Goal: Task Accomplishment & Management: Manage account settings

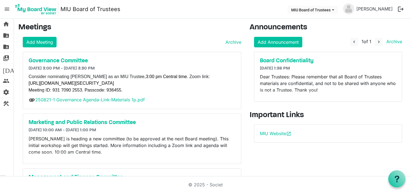
scroll to position [11, 0]
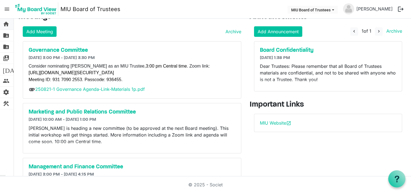
click at [5, 24] on span "home" at bounding box center [6, 24] width 7 height 11
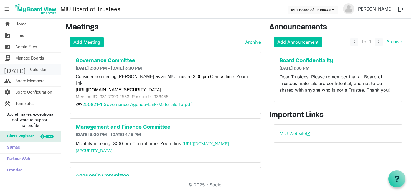
click at [30, 70] on span "Calendar" at bounding box center [38, 69] width 16 height 11
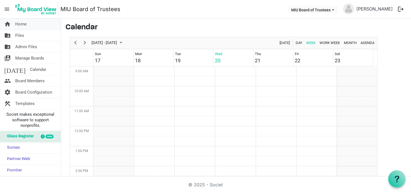
click at [22, 24] on span "Home" at bounding box center [20, 24] width 11 height 11
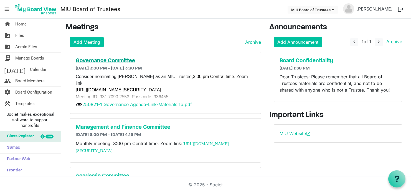
click at [99, 60] on h5 "Governance Committee" at bounding box center [165, 61] width 179 height 7
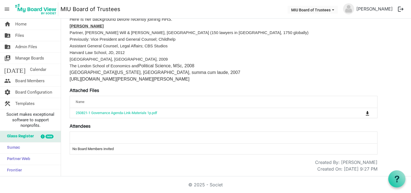
scroll to position [158, 0]
click at [306, 139] on div at bounding box center [223, 137] width 299 height 8
click at [86, 147] on td "No Board Members invited" at bounding box center [223, 149] width 307 height 11
click at [90, 137] on div at bounding box center [223, 137] width 299 height 8
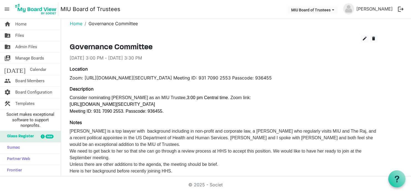
scroll to position [0, 0]
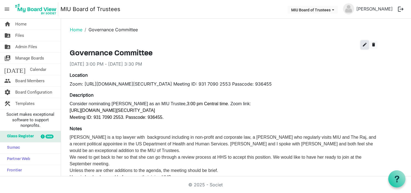
click at [363, 47] on span "edit" at bounding box center [364, 44] width 5 height 5
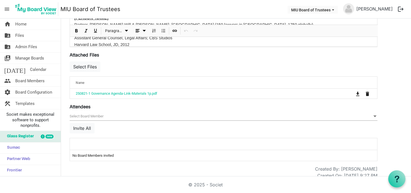
scroll to position [234, 0]
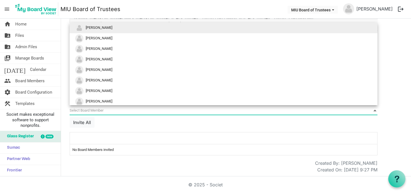
click at [374, 111] on span at bounding box center [374, 110] width 5 height 6
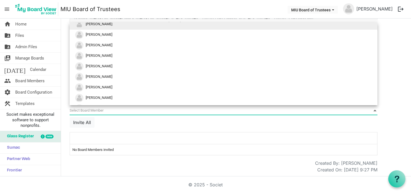
scroll to position [0, 0]
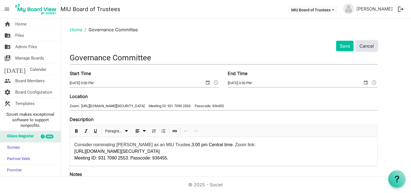
click at [366, 46] on button "Cancel" at bounding box center [366, 46] width 22 height 11
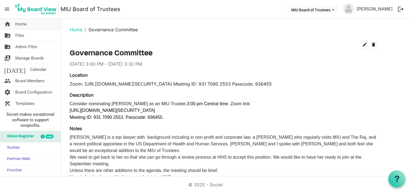
click at [20, 25] on span "Home" at bounding box center [20, 24] width 11 height 11
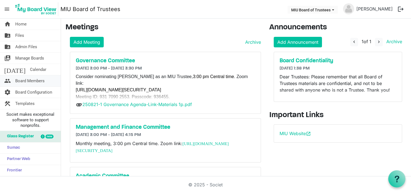
click at [23, 83] on span "Board Members" at bounding box center [29, 80] width 29 height 11
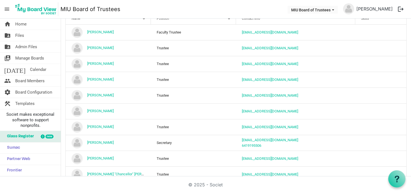
scroll to position [58, 0]
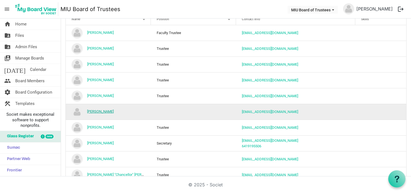
click at [94, 111] on link "[PERSON_NAME]" at bounding box center [100, 111] width 27 height 4
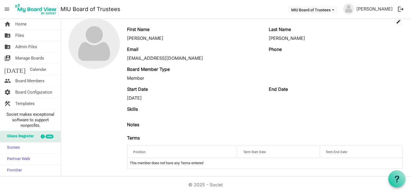
scroll to position [24, 0]
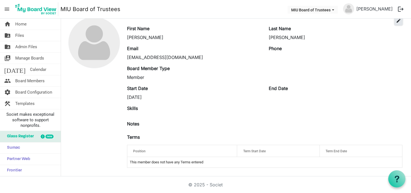
click at [396, 23] on span "edit" at bounding box center [398, 20] width 5 height 5
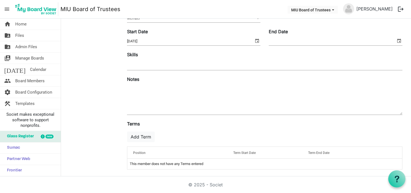
scroll to position [93, 0]
click at [137, 151] on span "Position" at bounding box center [139, 152] width 12 height 4
click at [139, 151] on span "Position" at bounding box center [139, 152] width 12 height 4
click at [216, 152] on div at bounding box center [217, 150] width 3 height 3
click at [158, 150] on div "Position" at bounding box center [177, 152] width 92 height 8
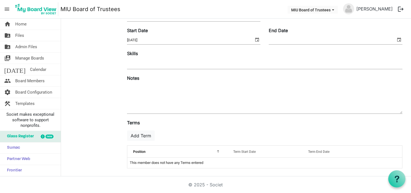
click at [135, 150] on span "Position" at bounding box center [139, 152] width 12 height 4
drag, startPoint x: 135, startPoint y: 150, endPoint x: 138, endPoint y: 149, distance: 2.8
click at [138, 150] on span "Position" at bounding box center [139, 152] width 12 height 4
click at [183, 163] on td "This member does not have any Terms entered" at bounding box center [264, 163] width 275 height 11
click at [209, 163] on td "This member does not have any Terms entered" at bounding box center [264, 163] width 275 height 11
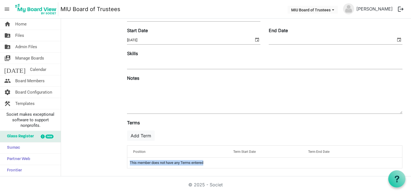
drag, startPoint x: 206, startPoint y: 162, endPoint x: 127, endPoint y: 165, distance: 79.0
click at [127, 165] on td "This member does not have any Terms entered" at bounding box center [264, 163] width 275 height 11
click at [137, 153] on div "Position" at bounding box center [177, 152] width 92 height 8
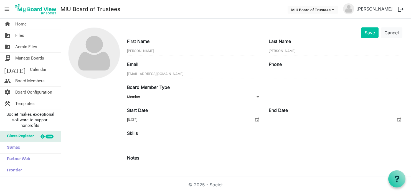
scroll to position [12, 0]
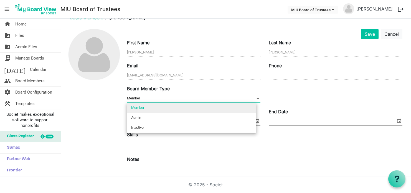
click at [255, 98] on span at bounding box center [257, 98] width 5 height 6
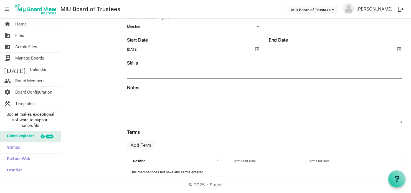
scroll to position [93, 0]
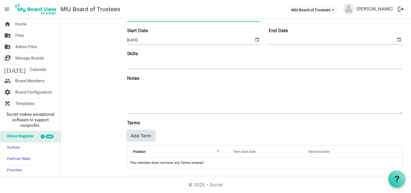
click at [151, 137] on button "Add Term" at bounding box center [141, 135] width 28 height 11
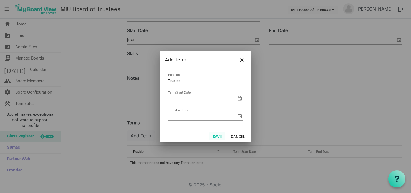
type input "Trustee"
click at [217, 138] on button "Save" at bounding box center [217, 136] width 16 height 8
click at [239, 135] on button "Cancel" at bounding box center [238, 136] width 22 height 8
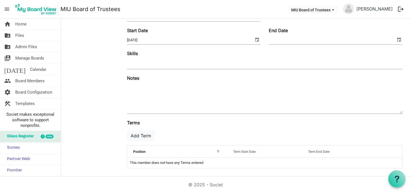
scroll to position [0, 0]
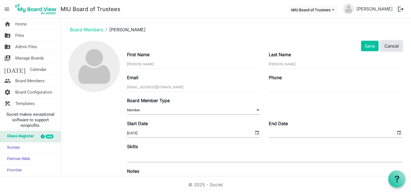
click at [387, 46] on button "Cancel" at bounding box center [391, 46] width 22 height 11
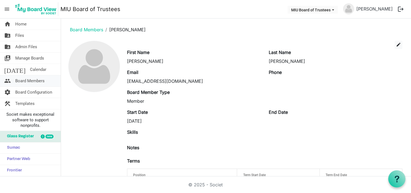
click at [28, 81] on span "Board Members" at bounding box center [29, 80] width 29 height 11
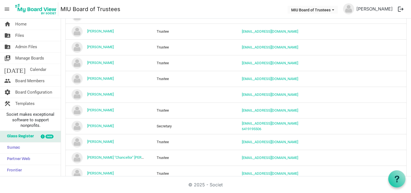
scroll to position [79, 0]
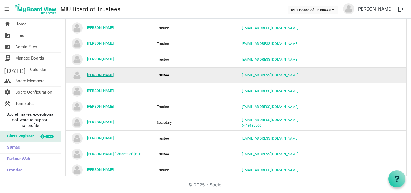
click at [95, 75] on link "Carolyn King" at bounding box center [100, 75] width 27 height 4
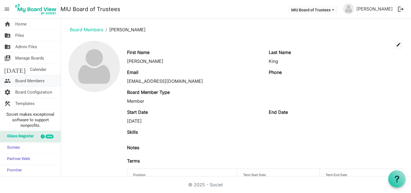
click at [24, 81] on span "Board Members" at bounding box center [29, 80] width 29 height 11
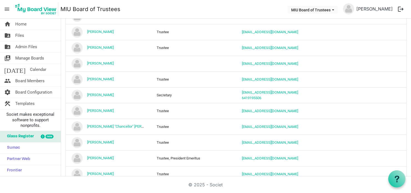
scroll to position [128, 0]
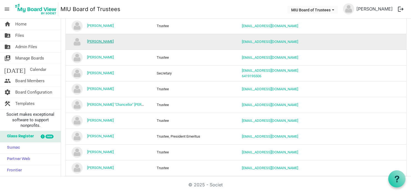
click at [95, 42] on link "[PERSON_NAME]" at bounding box center [100, 41] width 27 height 4
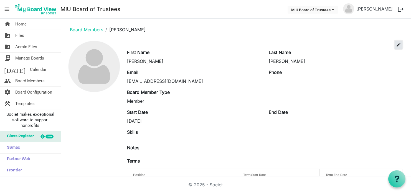
click at [396, 45] on span "edit" at bounding box center [398, 44] width 5 height 5
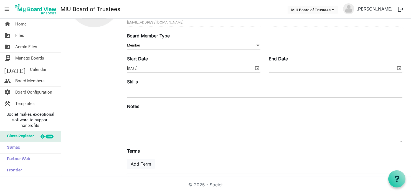
scroll to position [93, 0]
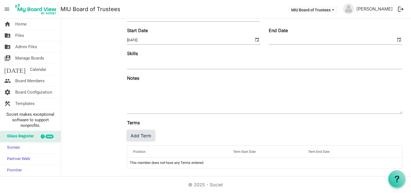
click at [134, 134] on button "Add Term" at bounding box center [141, 135] width 28 height 11
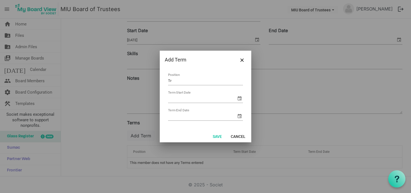
type input "Trustee"
click at [186, 98] on input "Term Start Date" at bounding box center [202, 98] width 68 height 8
type input "8/16/25"
click at [170, 116] on input "Term End Date" at bounding box center [202, 116] width 68 height 8
click at [194, 116] on input "8/16/30" at bounding box center [199, 116] width 63 height 8
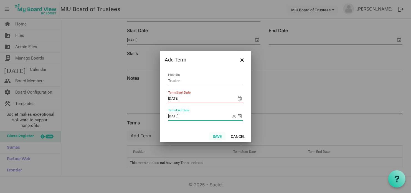
type input "8/16/30"
click at [218, 135] on button "Save" at bounding box center [217, 136] width 16 height 8
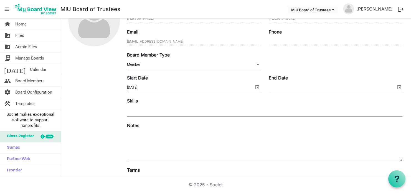
scroll to position [0, 0]
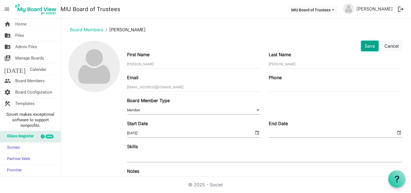
click at [362, 46] on button "Save" at bounding box center [369, 46] width 17 height 11
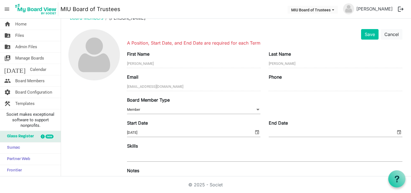
scroll to position [104, 0]
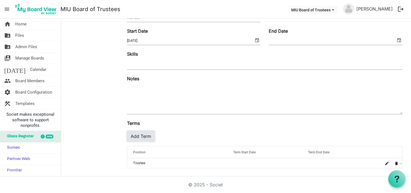
click at [135, 135] on button "Add Term" at bounding box center [141, 136] width 28 height 11
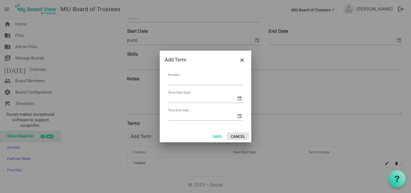
click at [233, 136] on button "Cancel" at bounding box center [238, 136] width 22 height 8
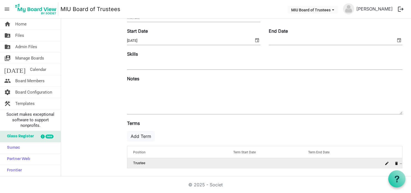
click at [138, 162] on td "Trustee" at bounding box center [177, 163] width 100 height 10
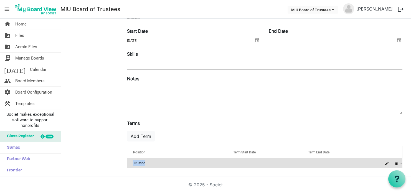
click at [138, 162] on td "Trustee" at bounding box center [177, 163] width 100 height 10
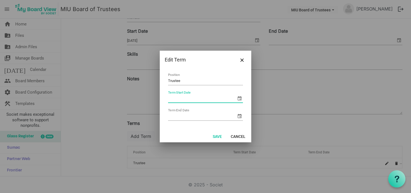
click at [183, 101] on input "Term Start Date" at bounding box center [202, 98] width 68 height 8
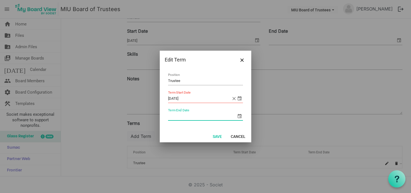
click at [175, 118] on input "Term End Date" at bounding box center [202, 116] width 68 height 8
click at [240, 98] on table "Trustee Position 8/16/30 Term Start Date Term End Date" at bounding box center [205, 97] width 81 height 56
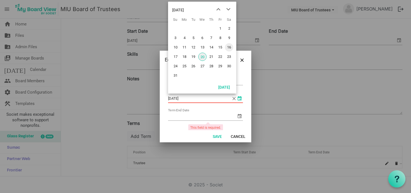
click at [228, 47] on span "16" at bounding box center [229, 47] width 8 height 8
type input "8/16/2025"
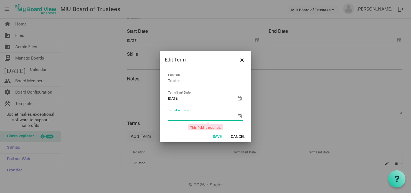
click at [176, 116] on input "Term End Date" at bounding box center [202, 116] width 68 height 8
click at [236, 114] on span "select" at bounding box center [239, 116] width 7 height 7
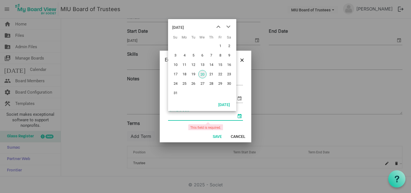
click at [180, 118] on input "Term End Date" at bounding box center [202, 116] width 68 height 8
type input "8/16/2030"
click at [188, 115] on input "8/16/2030" at bounding box center [199, 116] width 63 height 8
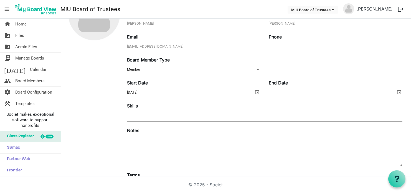
scroll to position [0, 0]
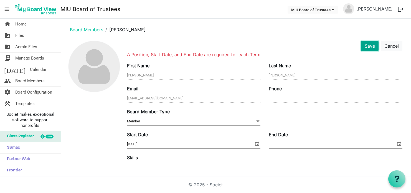
click at [364, 46] on button "Save" at bounding box center [369, 46] width 17 height 11
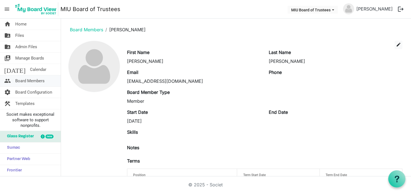
click at [21, 80] on span "Board Members" at bounding box center [29, 80] width 29 height 11
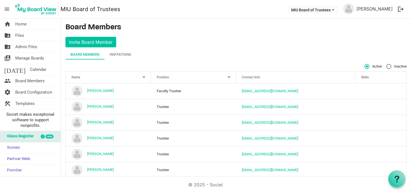
click at [121, 54] on div "Invitations" at bounding box center [120, 55] width 22 height 6
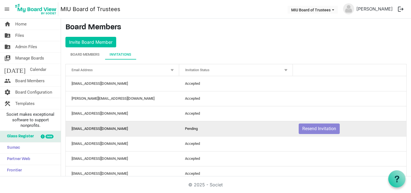
click at [80, 130] on td "[EMAIL_ADDRESS][DOMAIN_NAME]" at bounding box center [122, 128] width 113 height 15
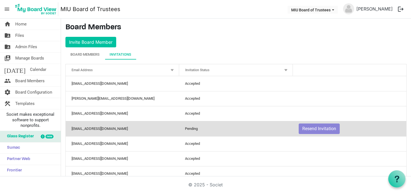
drag, startPoint x: 79, startPoint y: 127, endPoint x: 75, endPoint y: 127, distance: 4.4
click at [75, 127] on td "[EMAIL_ADDRESS][DOMAIN_NAME]" at bounding box center [122, 128] width 113 height 15
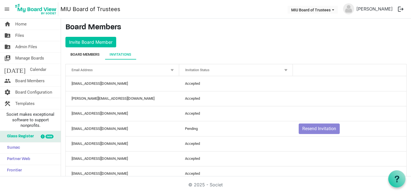
click at [75, 55] on div "Board Members" at bounding box center [84, 55] width 29 height 6
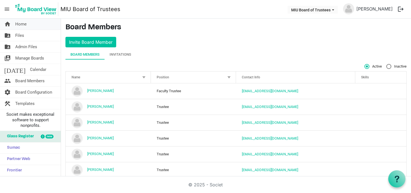
click at [22, 25] on span "Home" at bounding box center [20, 24] width 11 height 11
